Goal: Task Accomplishment & Management: Manage account settings

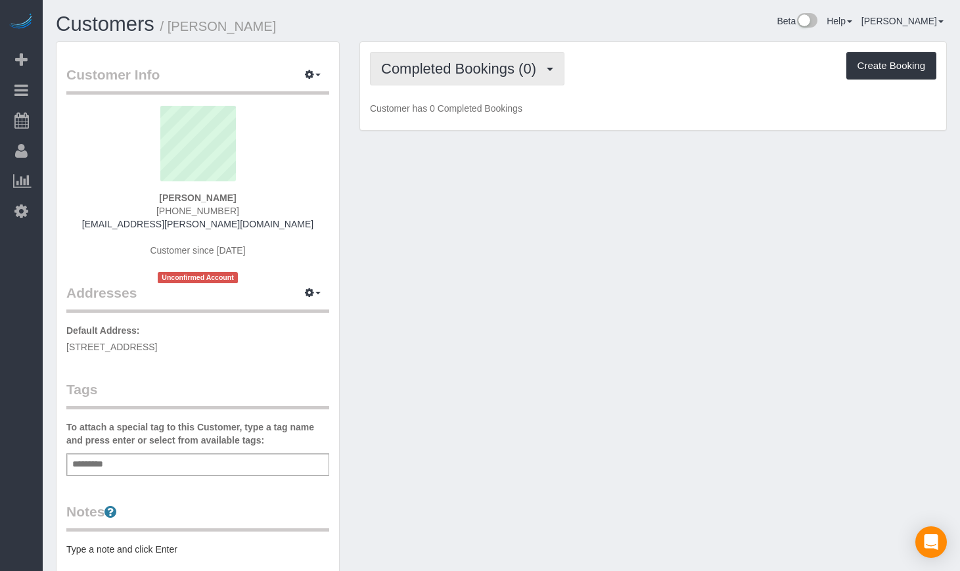
click at [456, 74] on span "Completed Bookings (0)" at bounding box center [462, 68] width 162 height 16
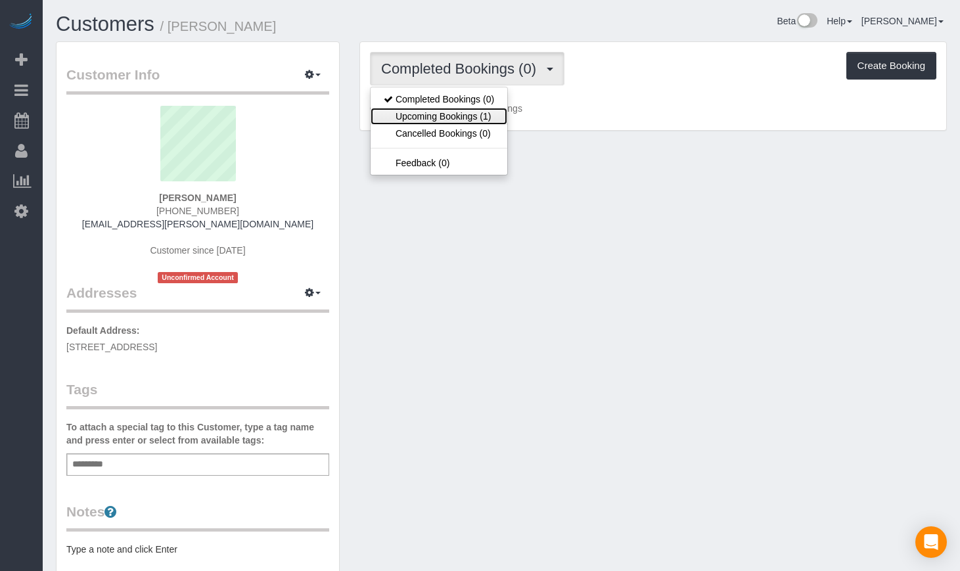
click at [446, 121] on link "Upcoming Bookings (1)" at bounding box center [439, 116] width 137 height 17
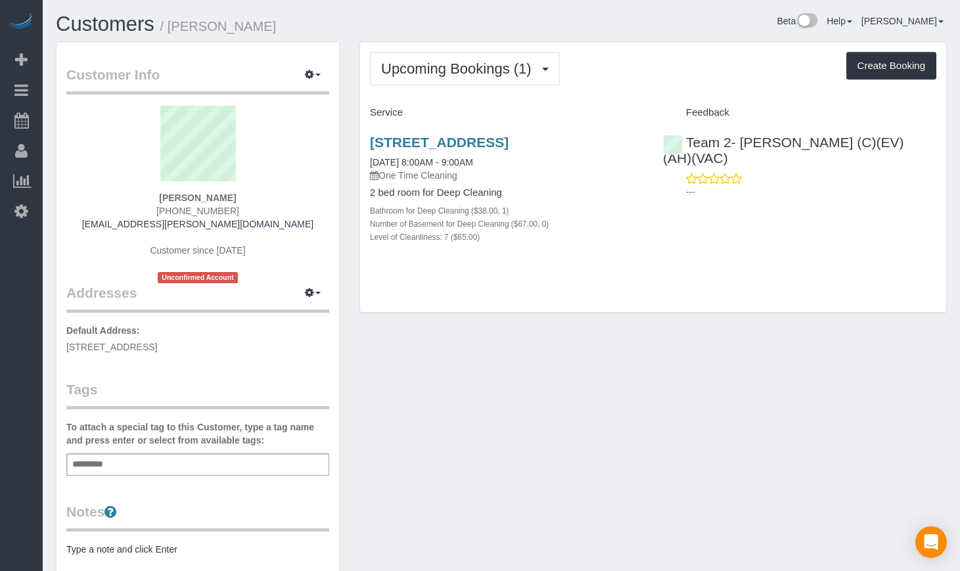
click at [436, 131] on div "[STREET_ADDRESS] [DATE] 8:00AM - 9:00AM One Time Cleaning 2 bed room for Deep C…" at bounding box center [506, 197] width 293 height 146
click at [432, 143] on link "[STREET_ADDRESS]" at bounding box center [439, 142] width 139 height 15
drag, startPoint x: 285, startPoint y: 27, endPoint x: 173, endPoint y: 27, distance: 112.4
click at [173, 27] on h1 "Customers / Claire Deshotels" at bounding box center [274, 24] width 436 height 22
copy small "Claire Deshotels"
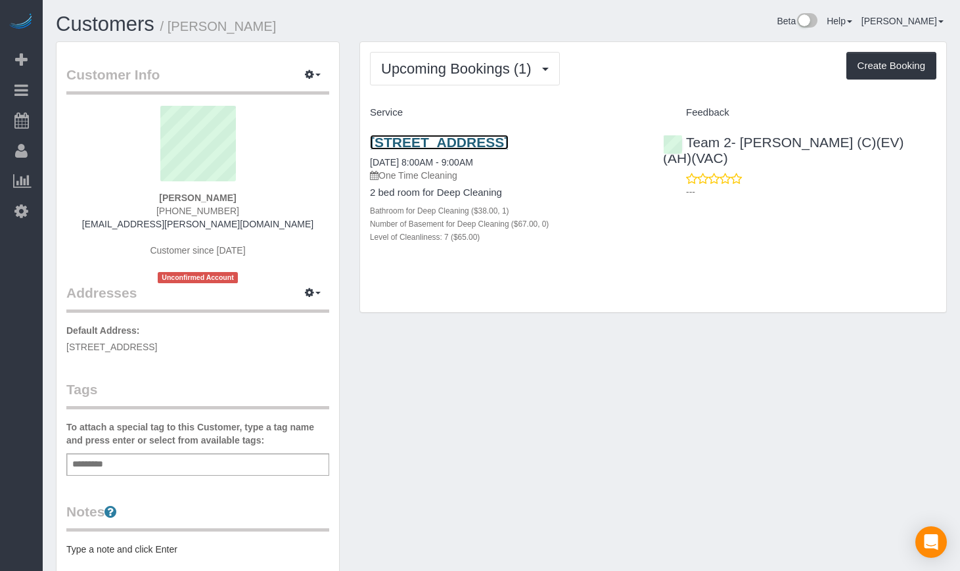
click at [435, 142] on link "1843 W Roscoe St. Apt 1, Chicago, IL 60657" at bounding box center [439, 142] width 139 height 15
click at [101, 25] on link "Customers" at bounding box center [105, 23] width 99 height 23
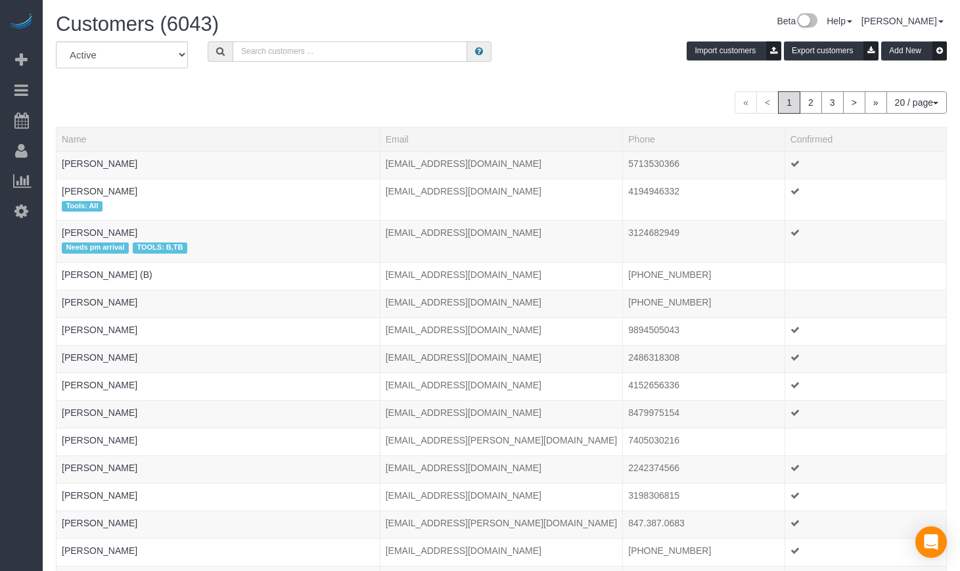
click at [350, 42] on input "text" at bounding box center [350, 51] width 235 height 20
type input "Ananth Shankar"
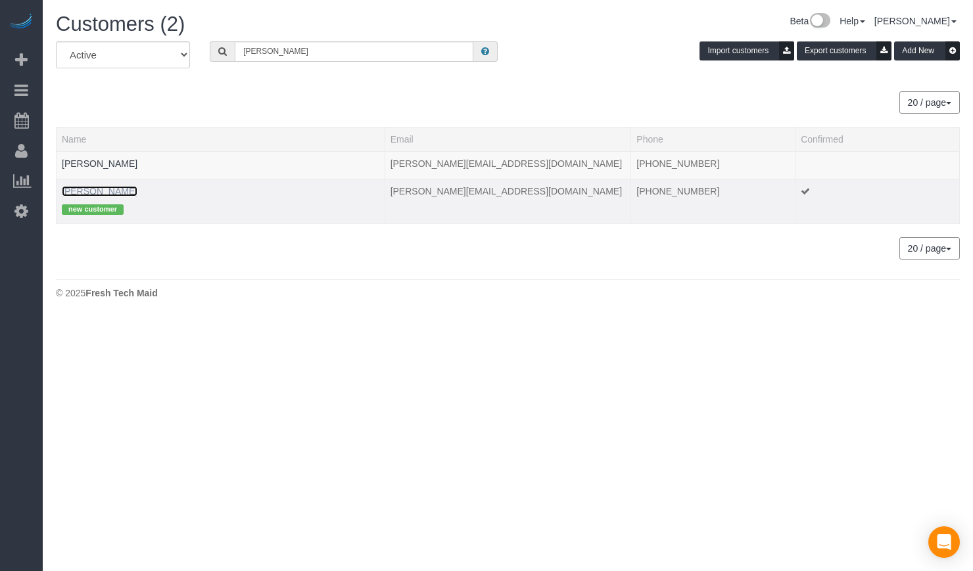
click at [85, 187] on link "Ananth Shankar" at bounding box center [100, 191] width 76 height 11
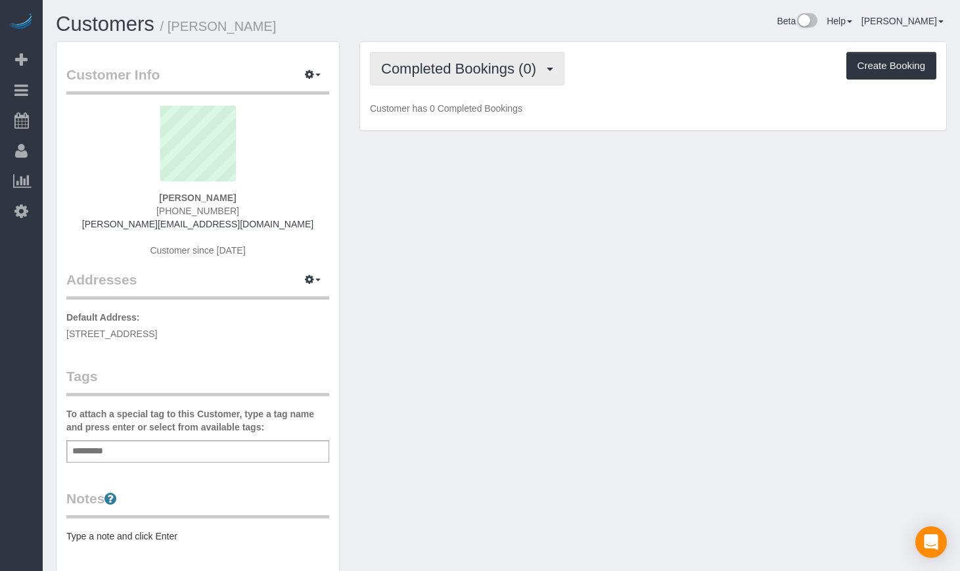
click at [441, 64] on span "Completed Bookings (0)" at bounding box center [462, 68] width 162 height 16
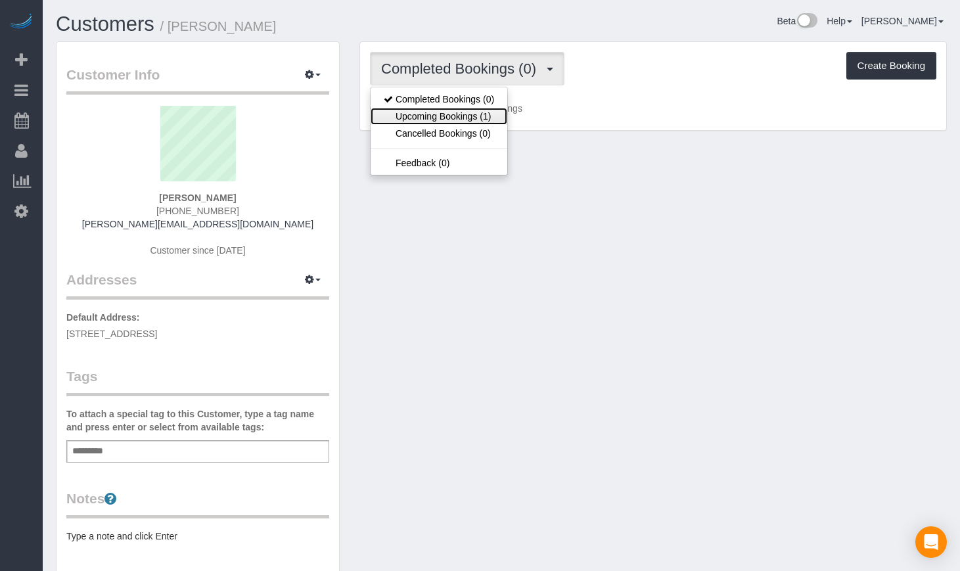
click at [439, 108] on link "Upcoming Bookings (1)" at bounding box center [439, 116] width 137 height 17
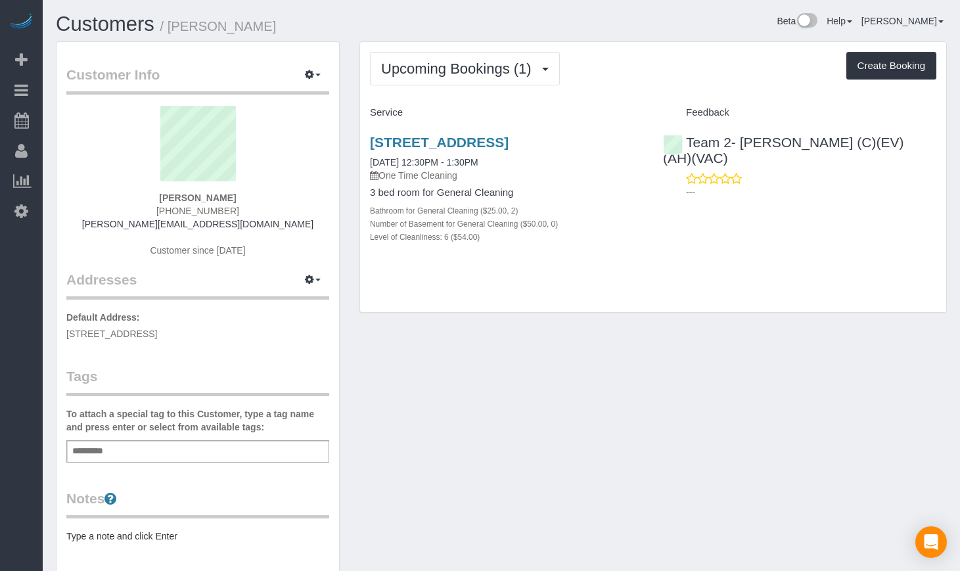
click at [448, 133] on div "6527 N Bosworth Ave Apt 2, Chicago, IL 60626 08/29/2025 12:30PM - 1:30PM One Ti…" at bounding box center [506, 197] width 293 height 146
click at [448, 135] on link "6527 N Bosworth Ave Apt 2, Chicago, IL 60626" at bounding box center [439, 142] width 139 height 15
click at [109, 20] on link "Customers" at bounding box center [105, 23] width 99 height 23
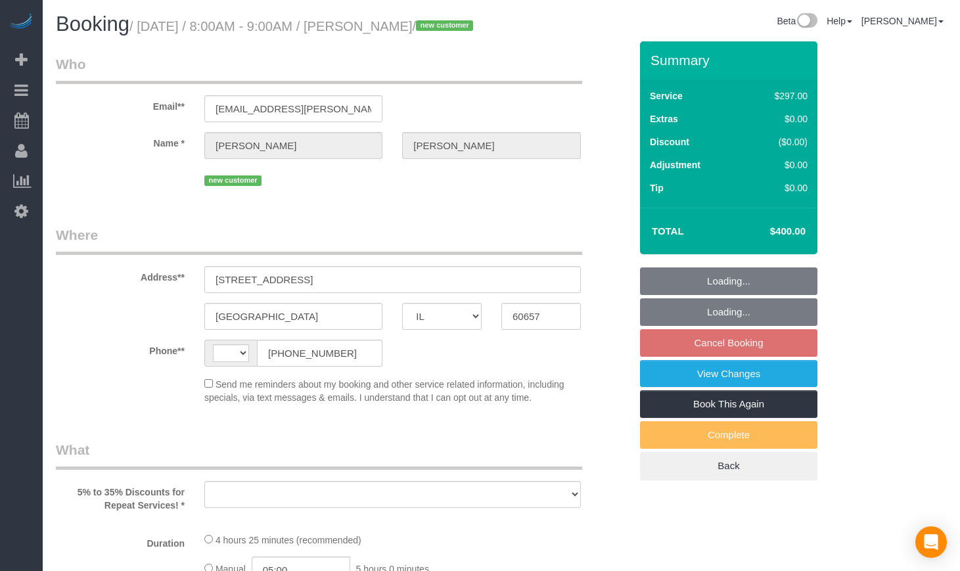
select select "IL"
select select "number:1"
select select "number:58"
select select "number:139"
select select "number:106"
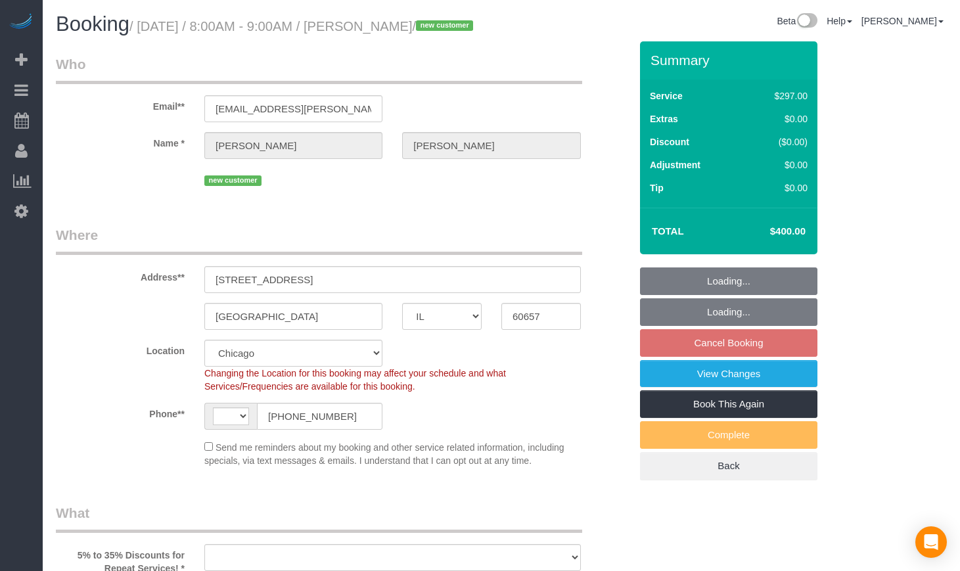
select select "string:US"
select select "object:813"
select select "string:fspay-bcfea553-a03a-4b98-800f-8142dcc8efbb"
select select "513"
select select "7"
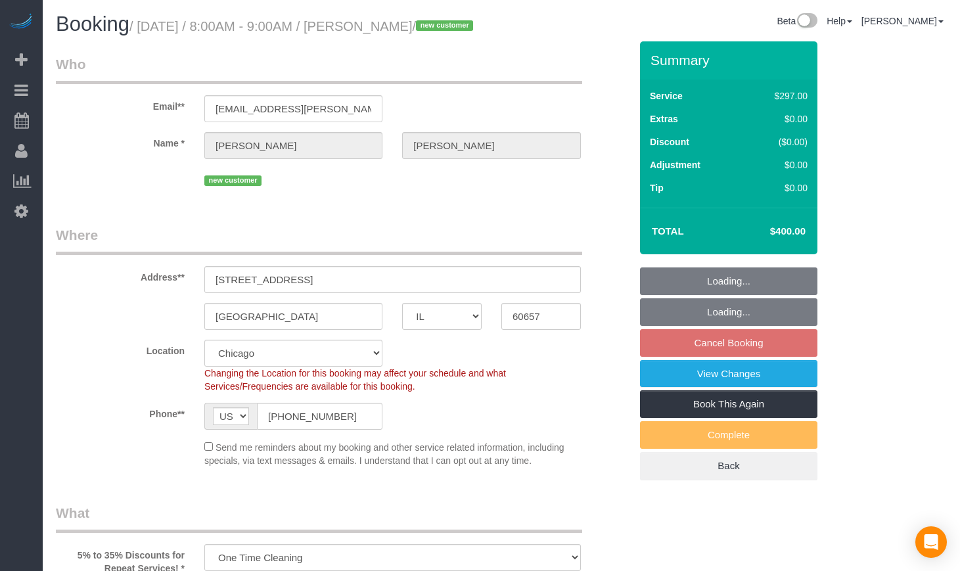
select select "spot1"
select select "object:1051"
select select "7"
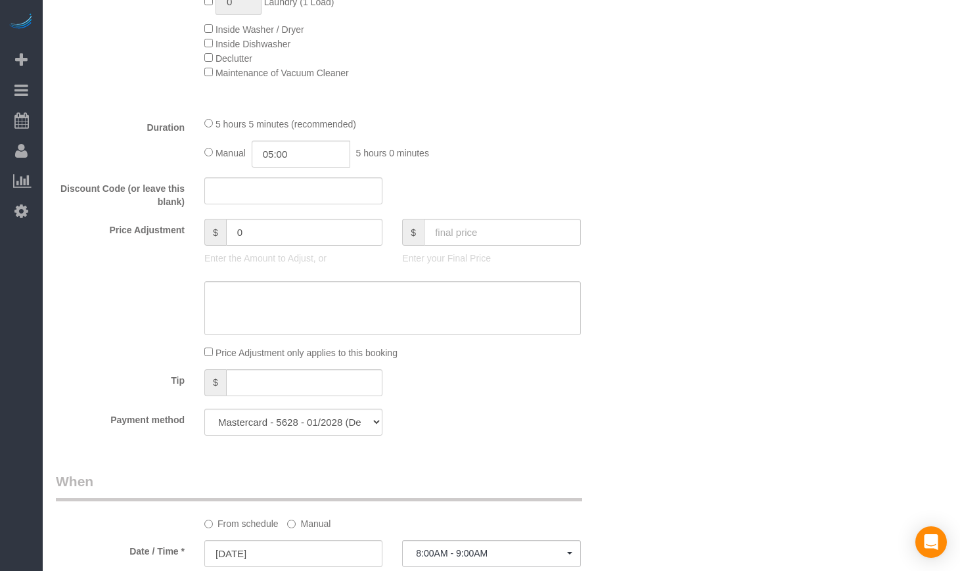
scroll to position [995, 0]
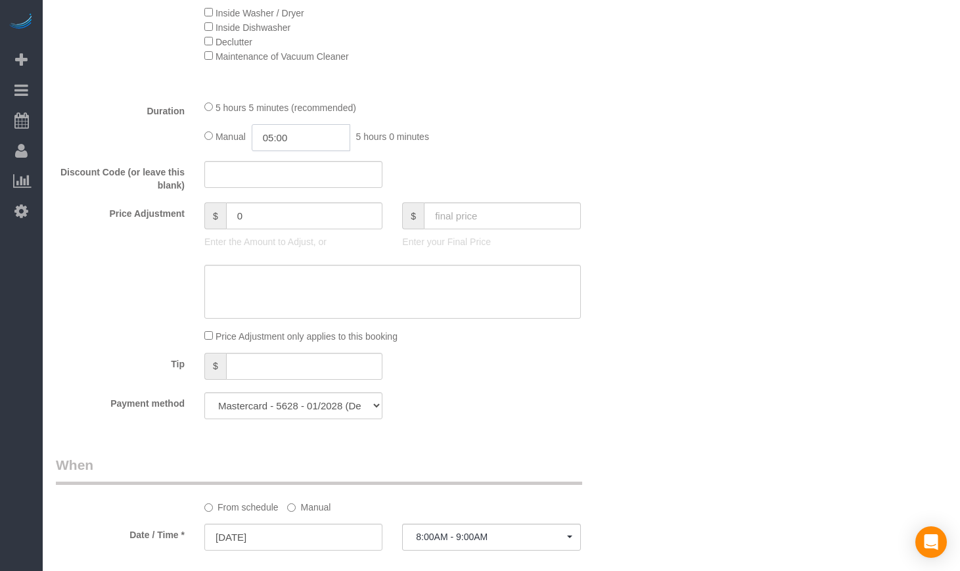
click at [328, 151] on input "05:00" at bounding box center [301, 137] width 99 height 27
click at [315, 151] on input "05:00" at bounding box center [301, 137] width 99 height 27
type input "05:40"
select select "spot6"
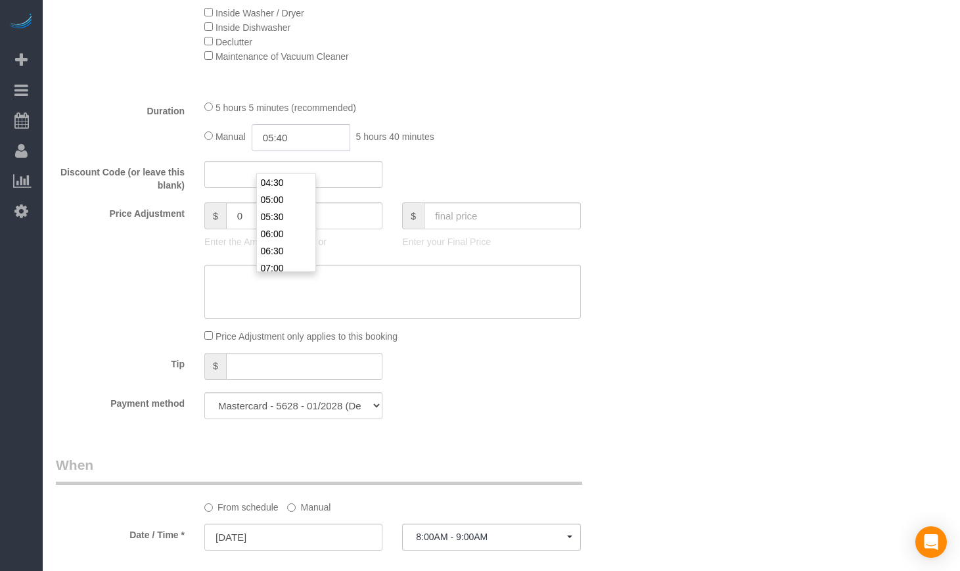
select select "spot11"
type input "05:40"
click at [748, 183] on div "Who Email** claire.deshotels@gmail.com Name * Claire Deshotels new customer Whe…" at bounding box center [501, 439] width 891 height 2785
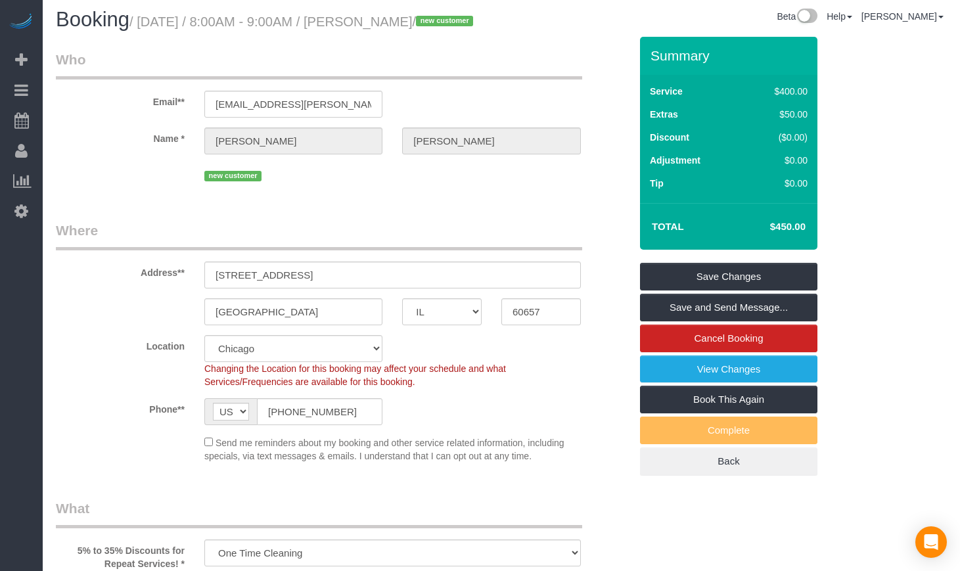
scroll to position [0, 0]
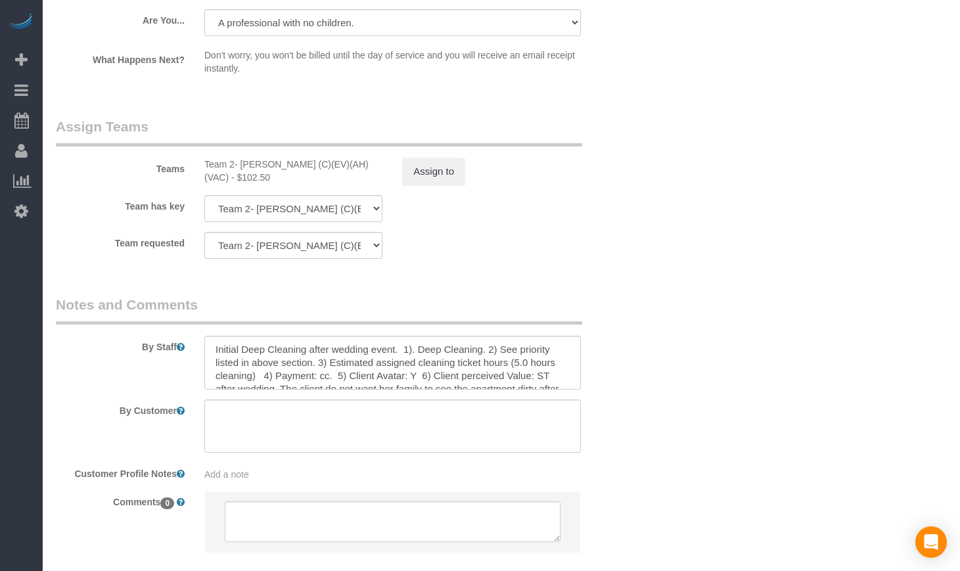
scroll to position [2301, 0]
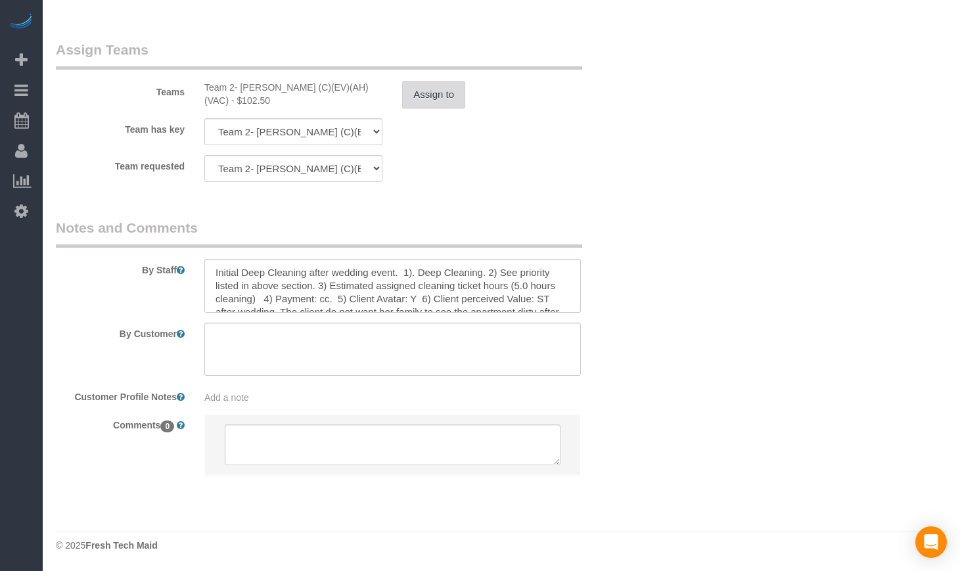
click at [421, 91] on button "Assign to" at bounding box center [433, 95] width 63 height 28
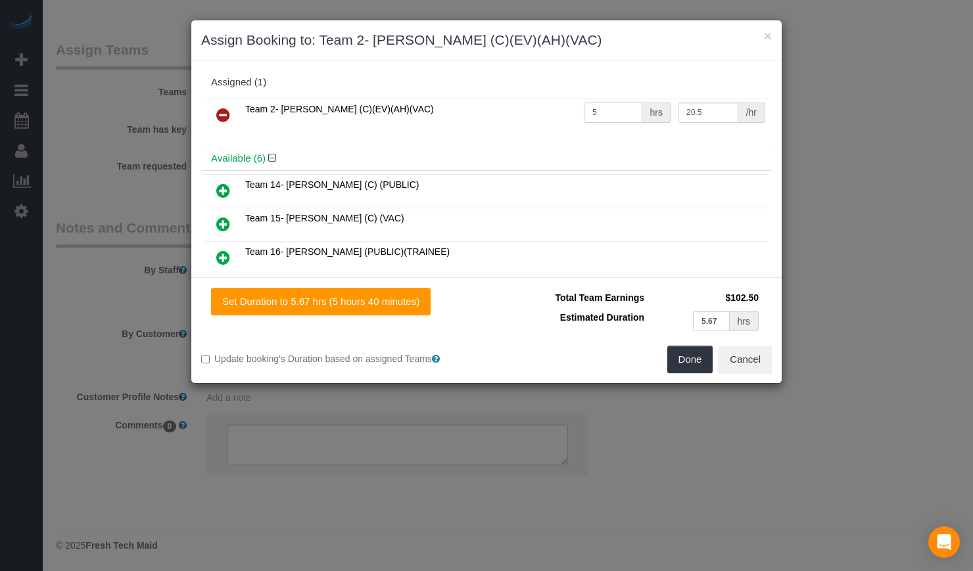
click at [618, 112] on input "5" at bounding box center [613, 113] width 59 height 20
type input "5.7"
click at [701, 356] on button "Done" at bounding box center [690, 360] width 46 height 28
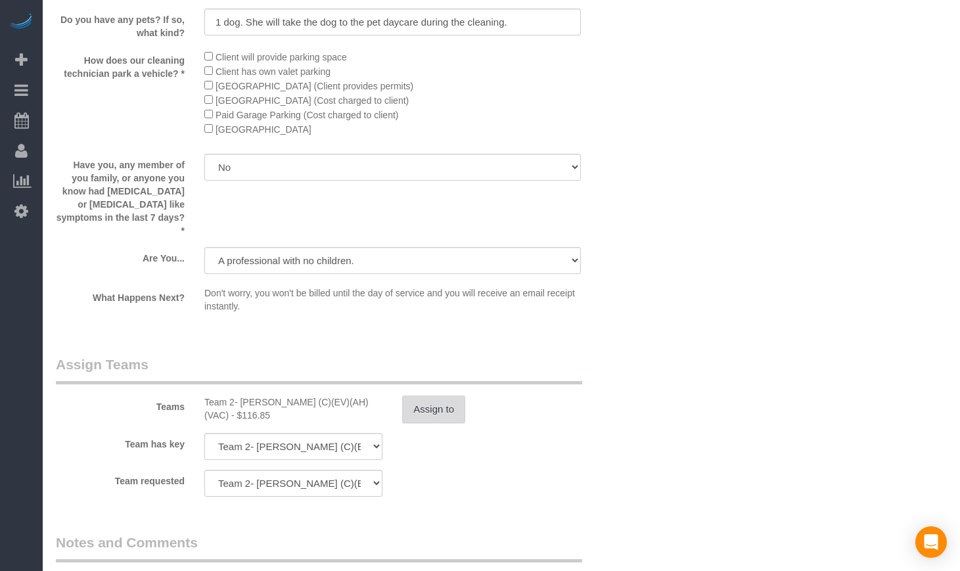
scroll to position [1972, 0]
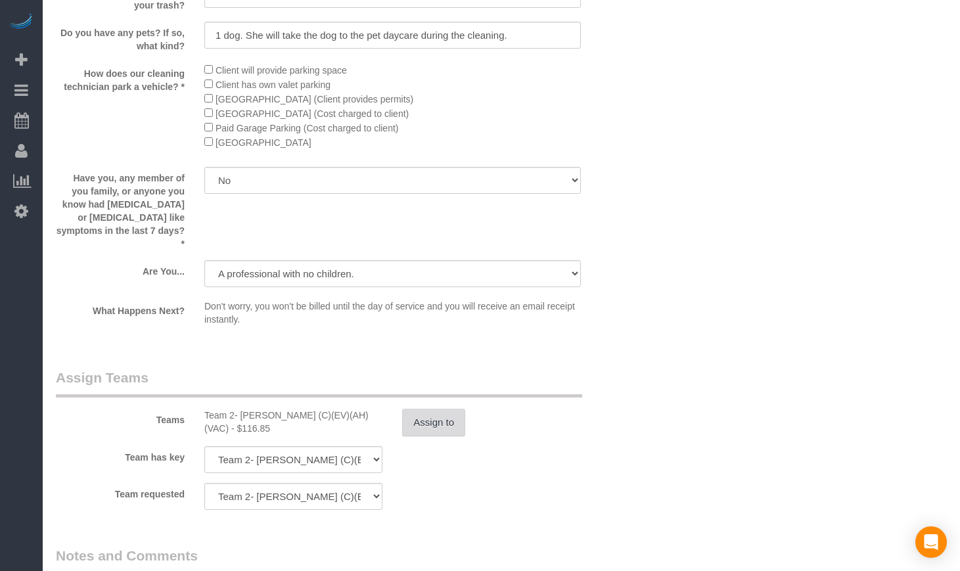
click at [454, 429] on button "Assign to" at bounding box center [433, 423] width 63 height 28
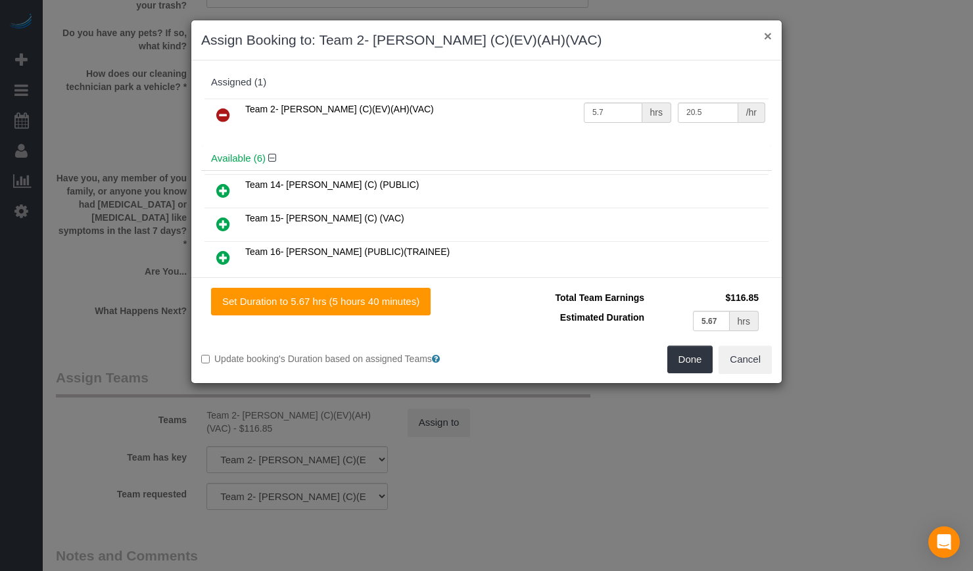
click at [768, 37] on button "×" at bounding box center [768, 36] width 8 height 14
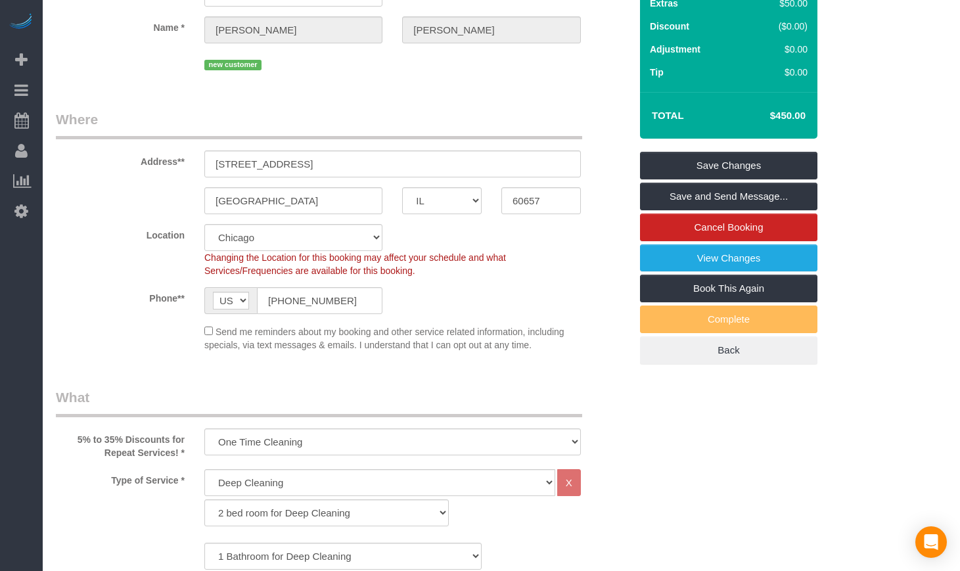
scroll to position [110, 0]
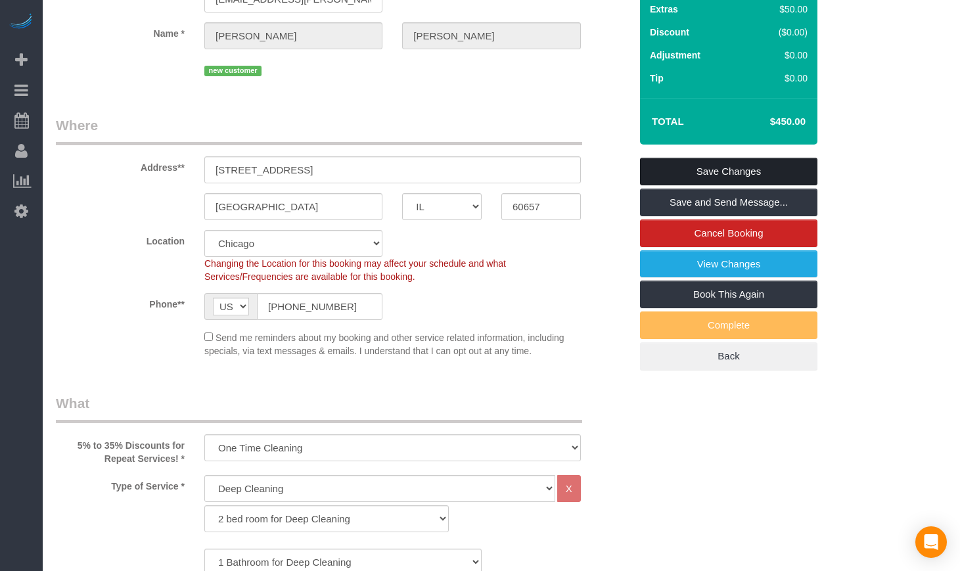
click at [719, 185] on link "Save Changes" at bounding box center [728, 172] width 177 height 28
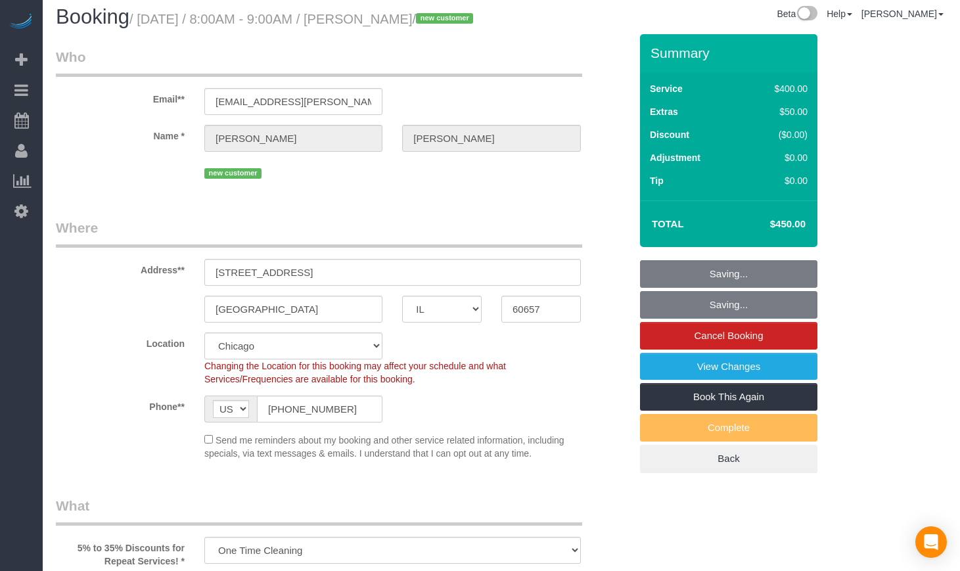
scroll to position [0, 0]
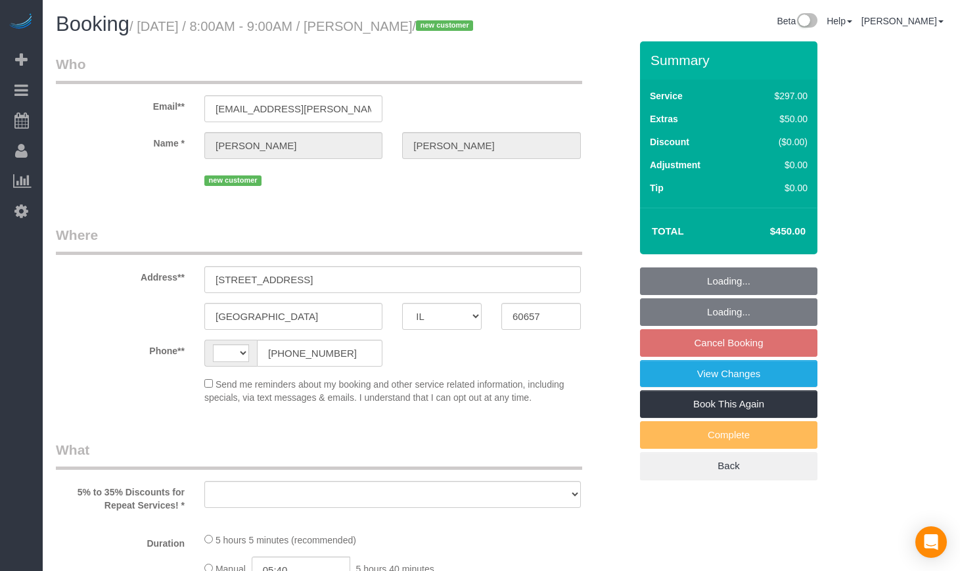
select select "IL"
select select "string:fspay-bcfea553-a03a-4b98-800f-8142dcc8efbb"
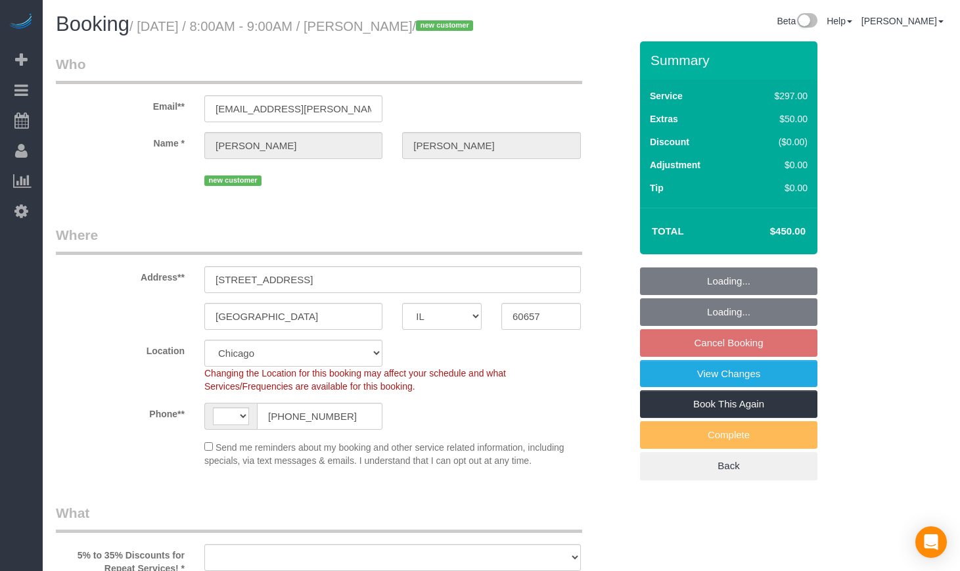
select select "string:US"
select select "object:813"
select select "number:1"
select select "number:58"
select select "number:139"
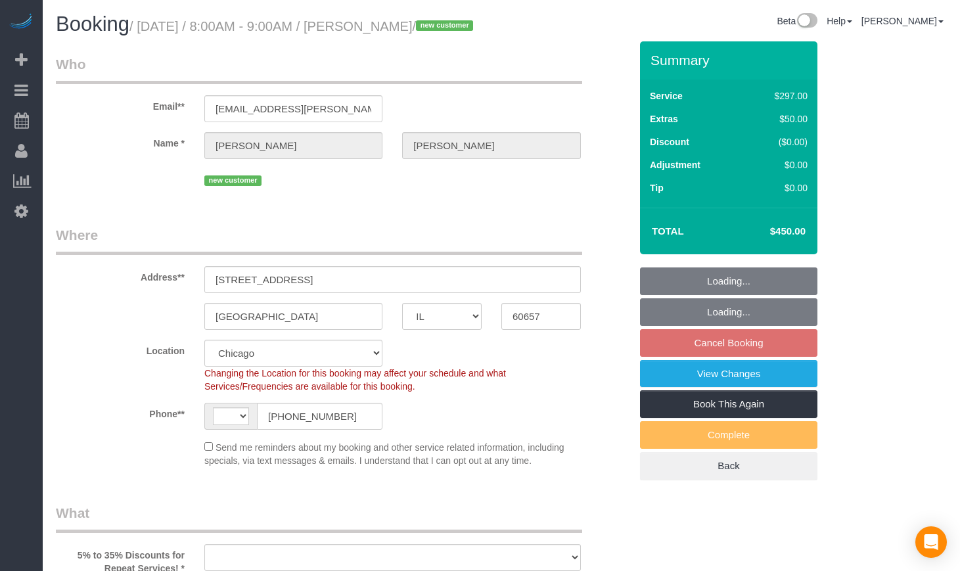
select select "number:106"
select select "object:906"
select select "spot1"
select select "513"
select select "7"
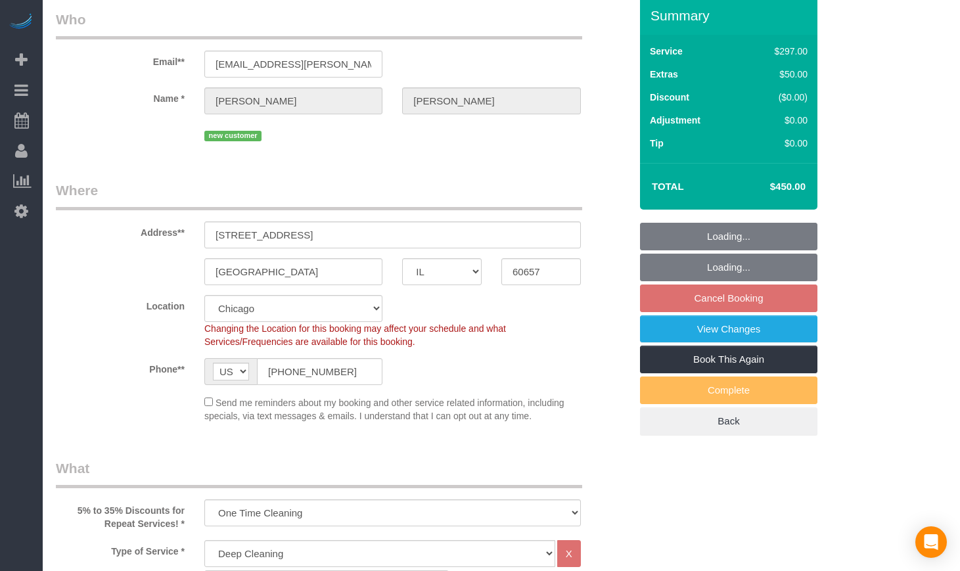
select select "7"
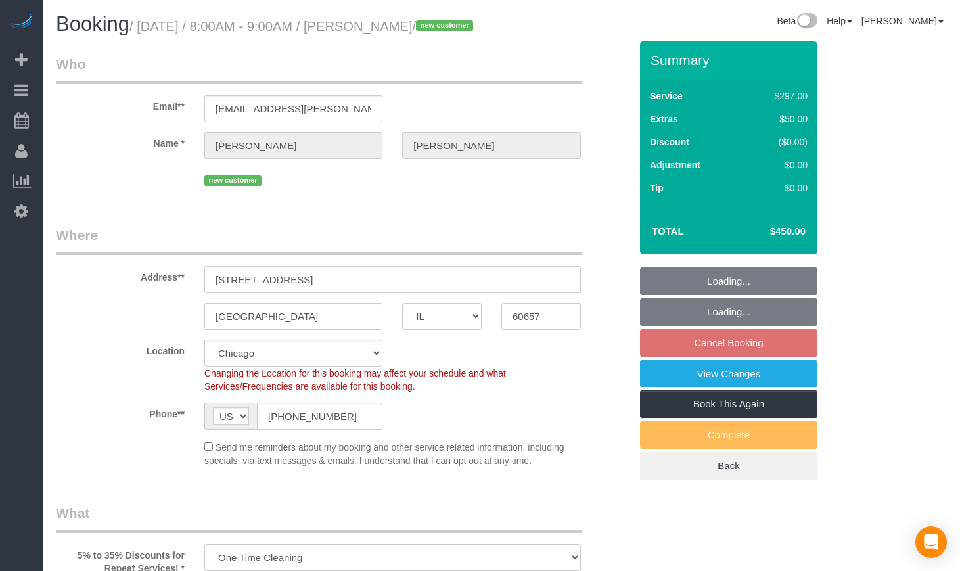
select select "IL"
select select "object:1051"
select select "513"
select select "spot1"
select select "number:1"
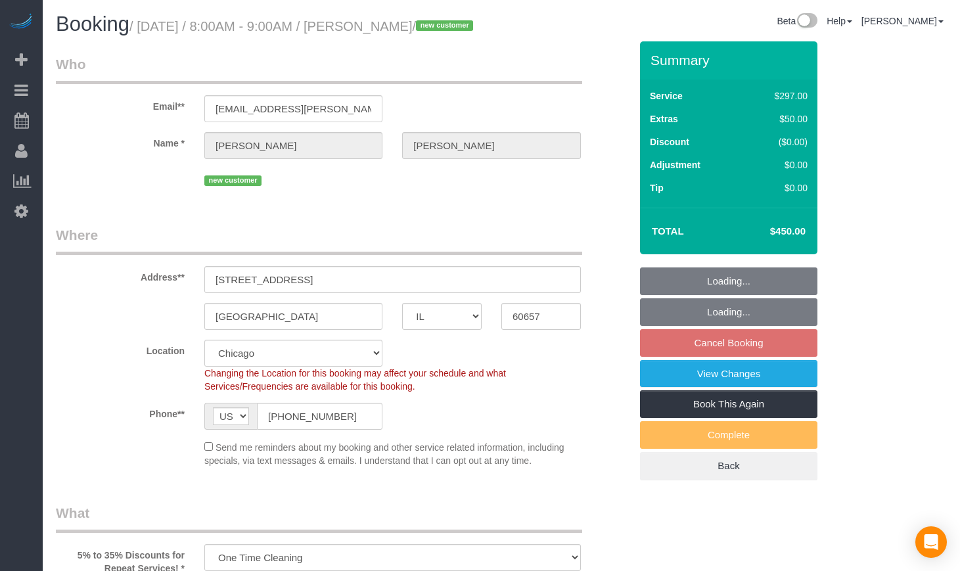
select select "number:58"
select select "number:139"
select select "number:106"
select select "7"
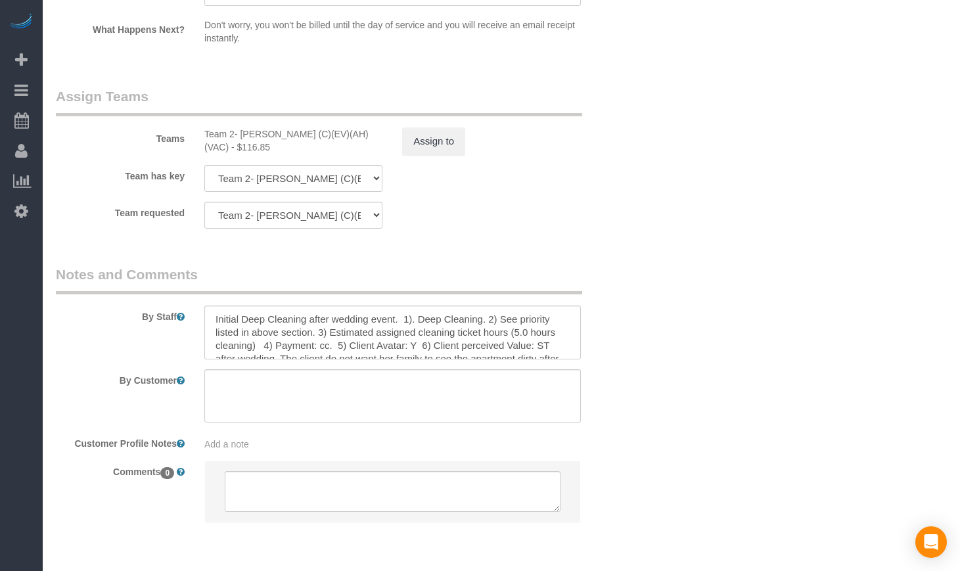
scroll to position [2301, 0]
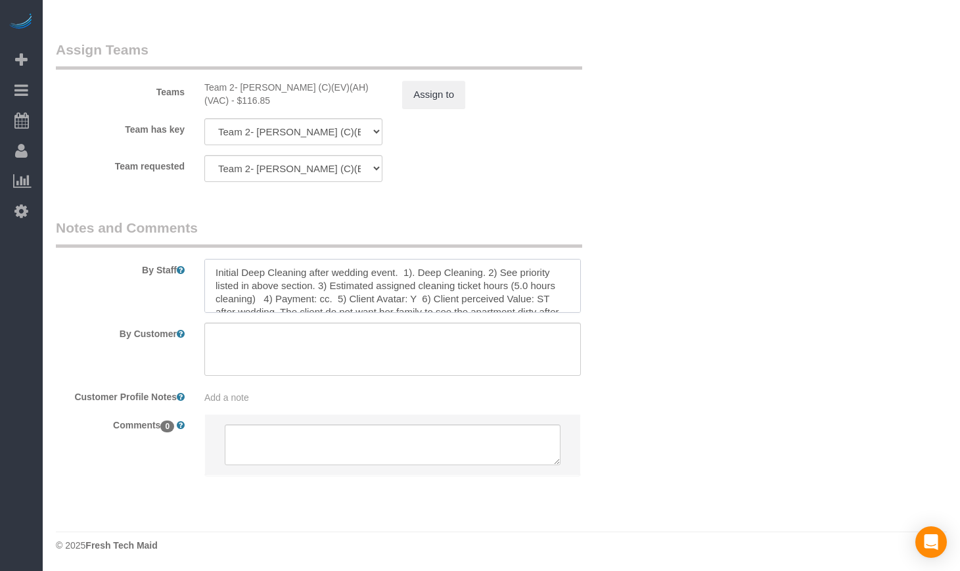
click at [529, 292] on textarea at bounding box center [392, 286] width 377 height 54
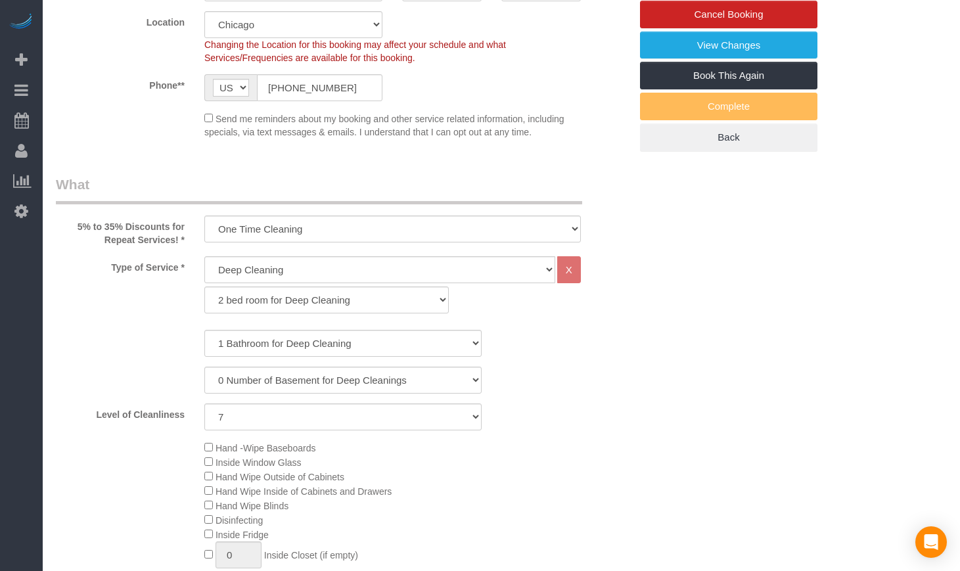
scroll to position [0, 0]
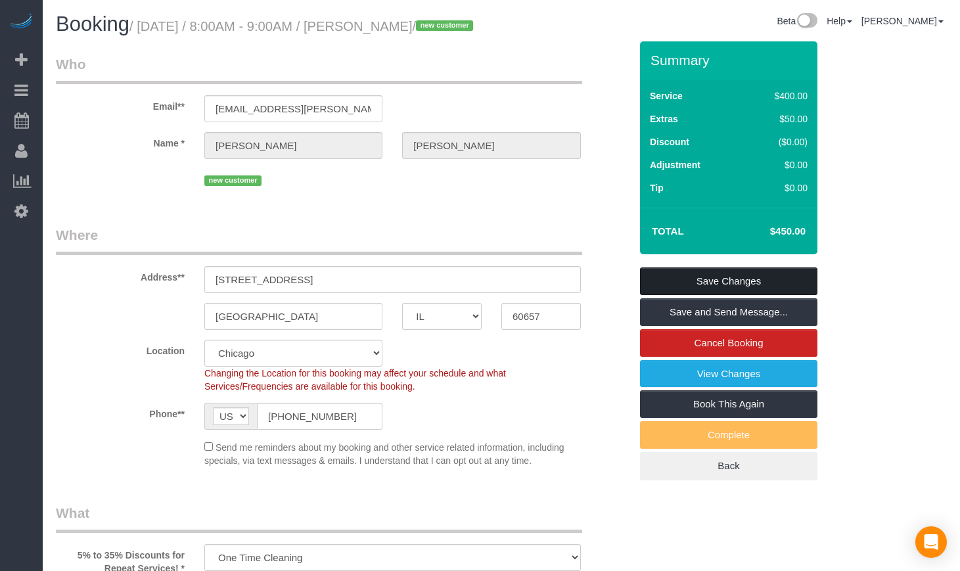
type textarea "Initial Deep Cleaning after wedding event. 1). Deep Cleaning. 2) See priority l…"
click at [726, 295] on link "Save Changes" at bounding box center [728, 282] width 177 height 28
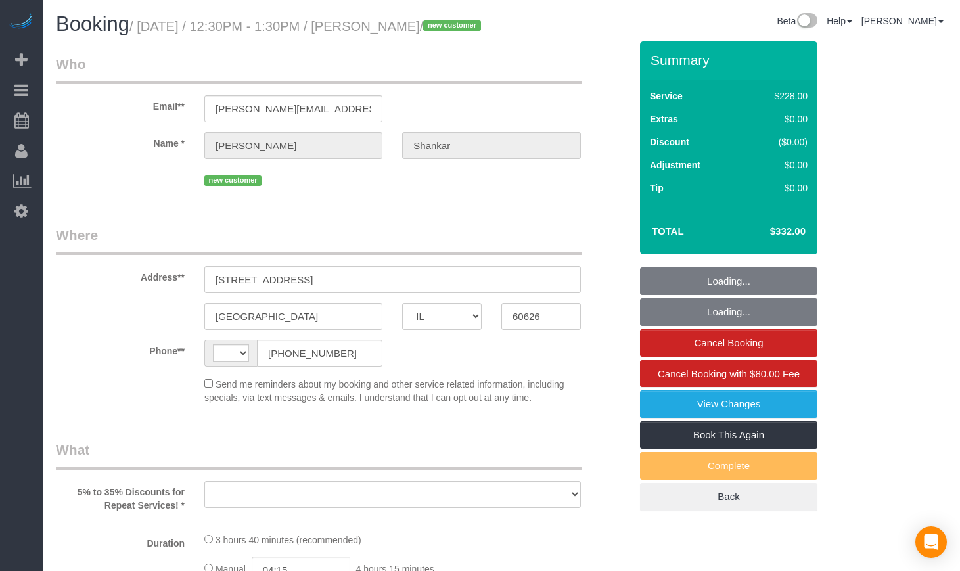
select select "IL"
select select "string:[GEOGRAPHIC_DATA]"
select select "object:344"
select select "string:fspay-bd81d4a9-0332-412c-b586-096a36254d65"
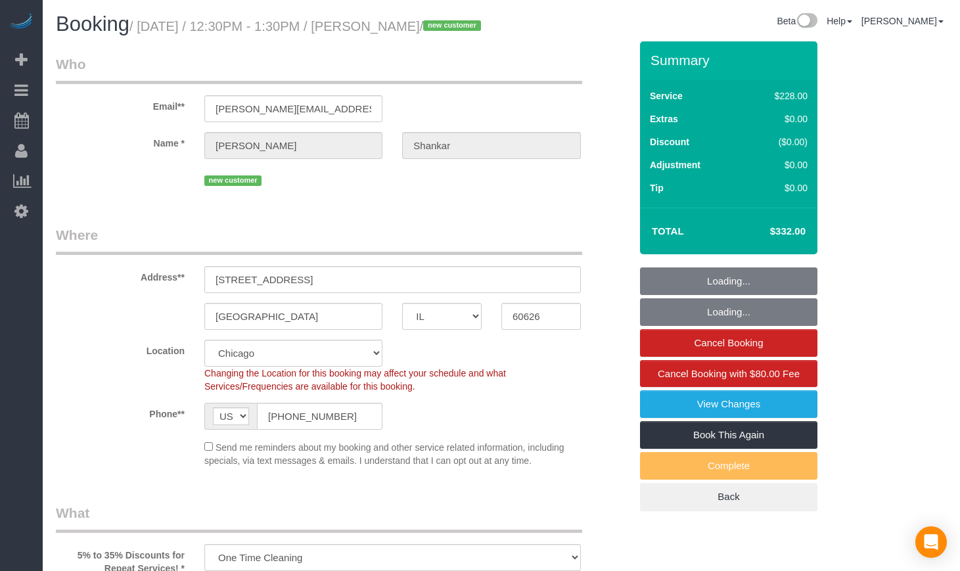
select select "512"
select select "2"
select select "6"
select select "number:1"
select select "number:58"
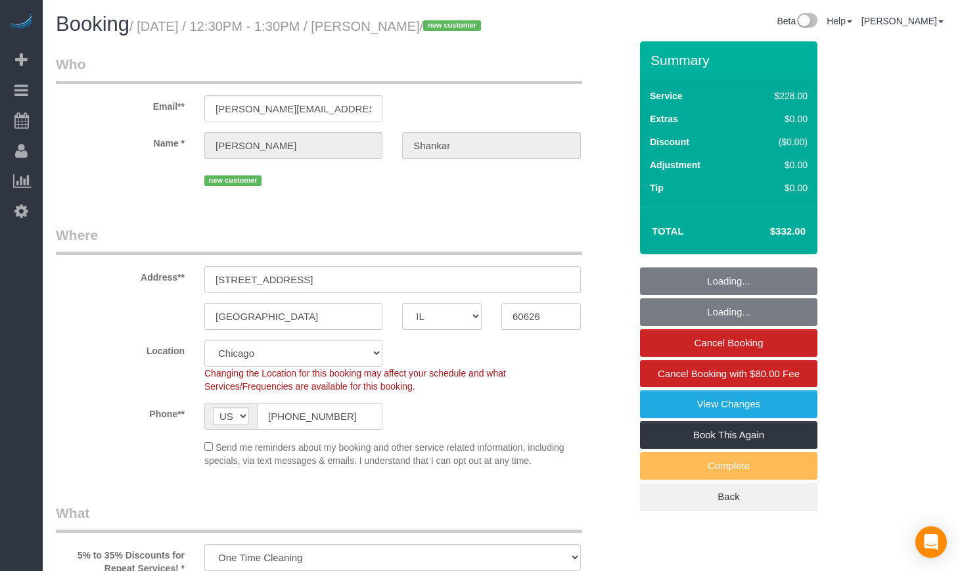
select select "number:139"
select select "number:106"
select select "object:1050"
select select "spot1"
select select "2"
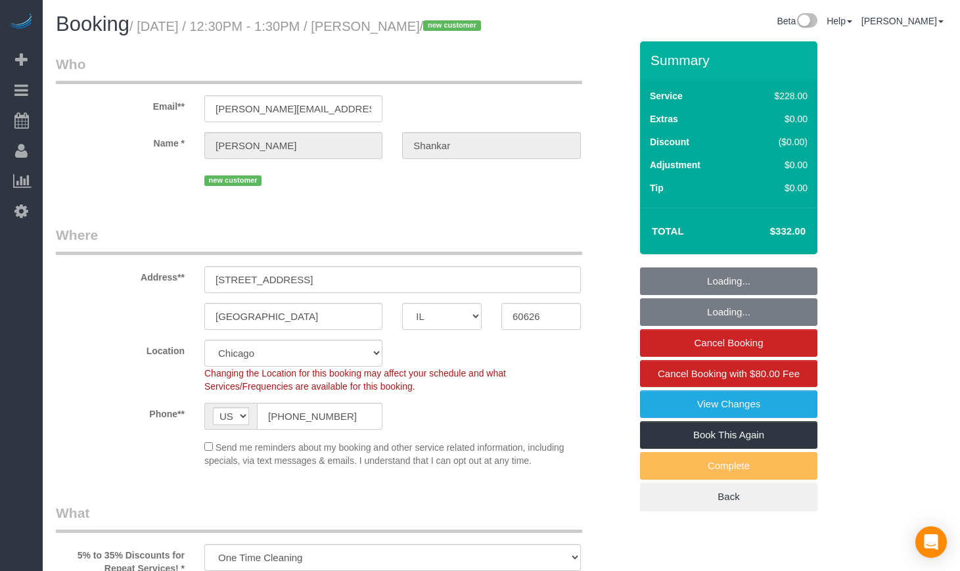
select select "6"
